Goal: Contribute content

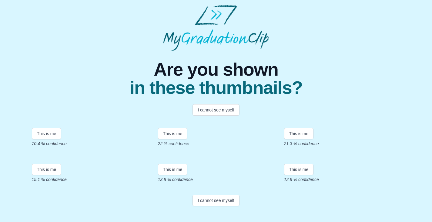
scroll to position [91, 0]
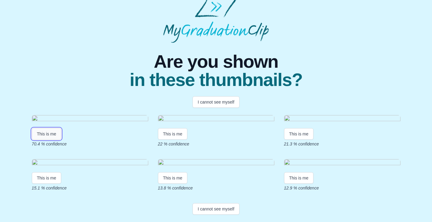
click at [54, 128] on button "This is me" at bounding box center [47, 134] width 30 height 12
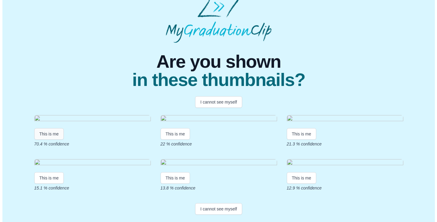
scroll to position [0, 0]
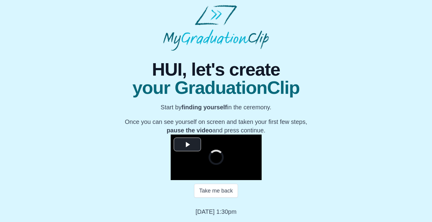
scroll to position [61, 0]
click at [187, 144] on span "Video Player" at bounding box center [187, 144] width 0 height 0
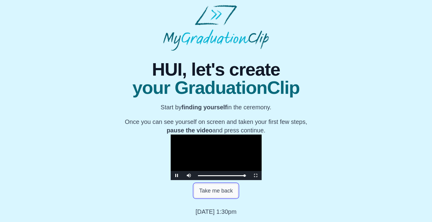
click at [210, 197] on button "Take me back" at bounding box center [216, 191] width 44 height 14
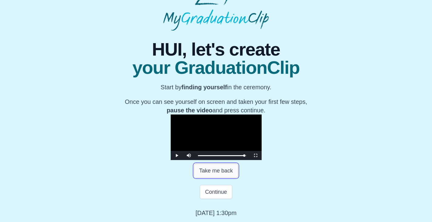
click at [209, 177] on button "Take me back" at bounding box center [216, 171] width 44 height 14
click at [177, 155] on span "Video Player" at bounding box center [177, 155] width 0 height 0
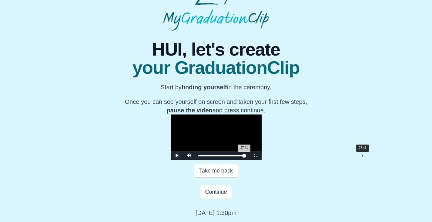
click at [245, 156] on div "27:41 Progress : 0%" at bounding box center [221, 156] width 46 height 2
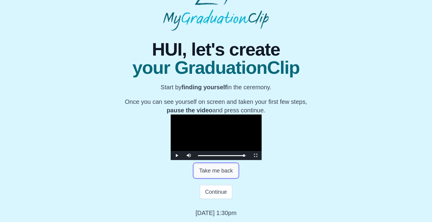
click at [231, 174] on button "Take me back" at bounding box center [216, 171] width 44 height 14
click at [177, 155] on span "Video Player" at bounding box center [177, 155] width 0 height 0
click at [221, 174] on button "Take me back" at bounding box center [216, 171] width 44 height 14
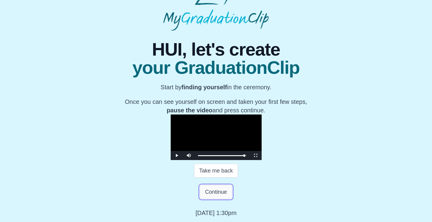
click at [216, 190] on button "Continue" at bounding box center [216, 192] width 32 height 14
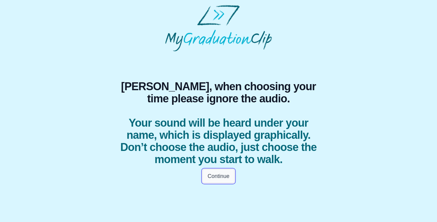
click at [218, 183] on button "Continue" at bounding box center [218, 176] width 32 height 14
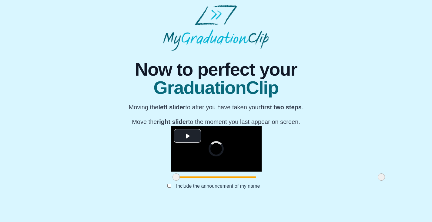
scroll to position [61, 0]
drag, startPoint x: 113, startPoint y: 192, endPoint x: 167, endPoint y: 187, distance: 54.5
click at [225, 182] on div at bounding box center [230, 176] width 11 height 11
drag, startPoint x: 321, startPoint y: 193, endPoint x: 274, endPoint y: 196, distance: 46.8
click at [329, 182] on div at bounding box center [334, 176] width 11 height 11
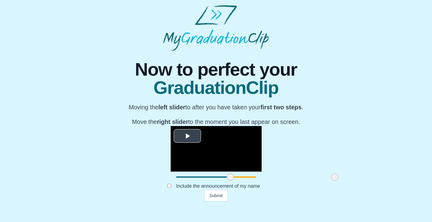
click at [187, 136] on span "Video Player" at bounding box center [187, 136] width 0 height 0
click at [190, 182] on div at bounding box center [216, 176] width 91 height 11
click at [218, 201] on button "Submit" at bounding box center [216, 196] width 24 height 12
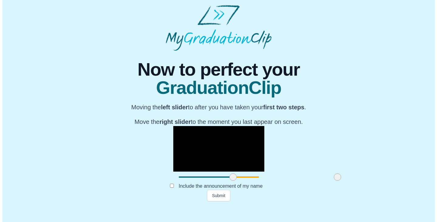
scroll to position [0, 0]
